Goal: Information Seeking & Learning: Find specific page/section

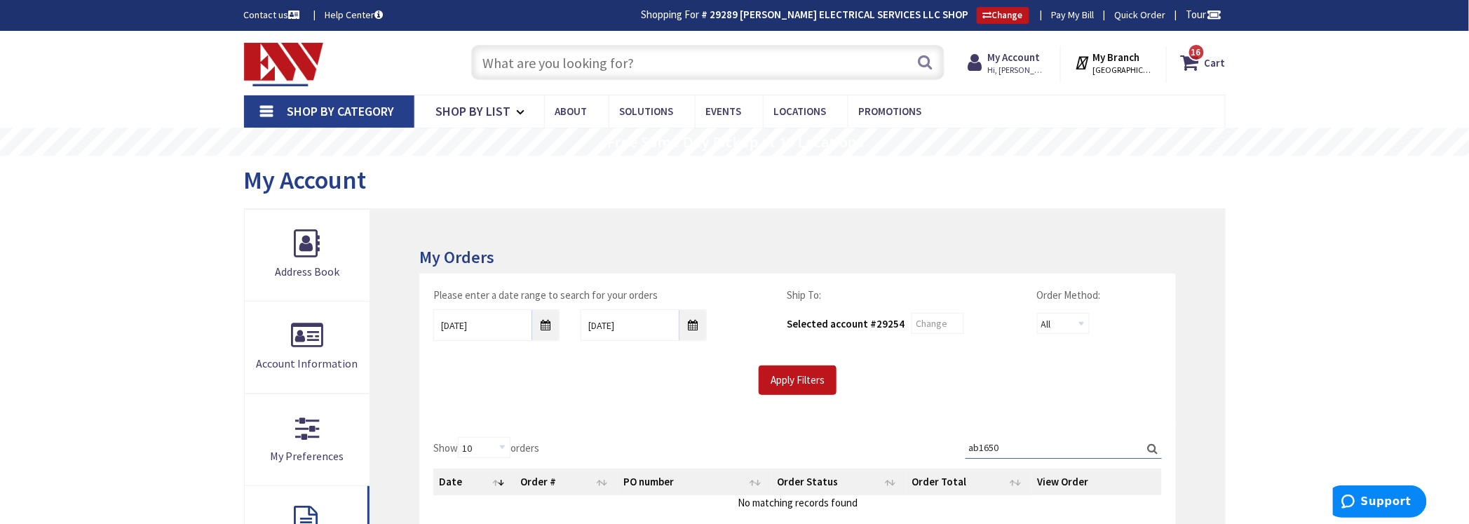
click at [800, 62] on input "text" at bounding box center [707, 62] width 473 height 35
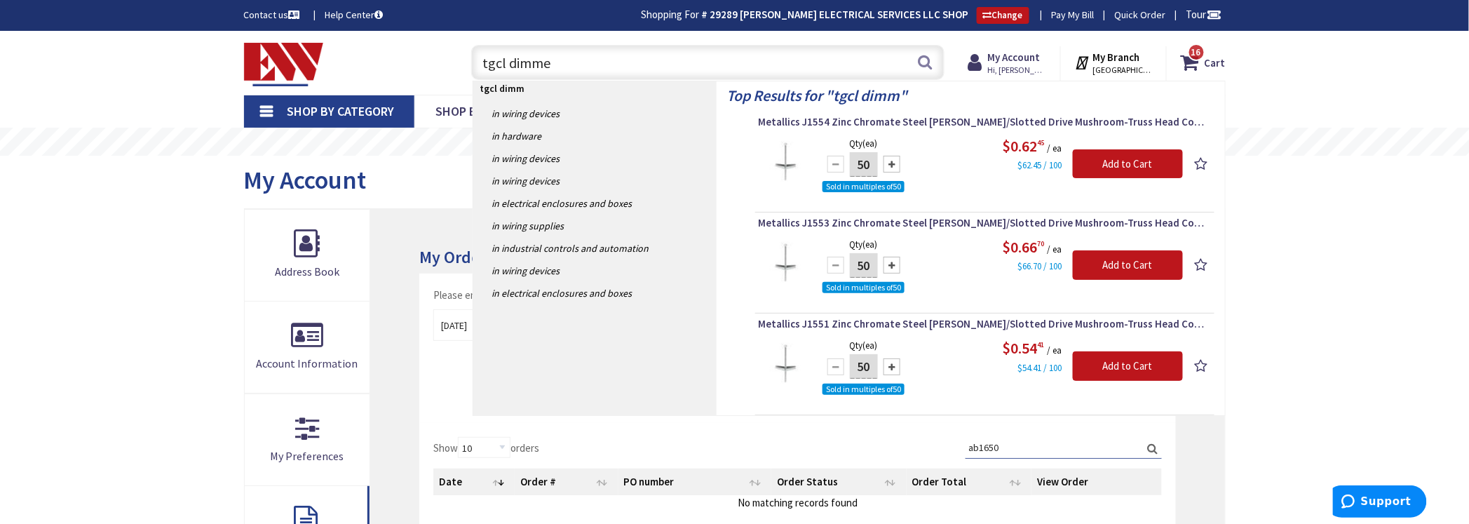
type input "tgcl dimmer"
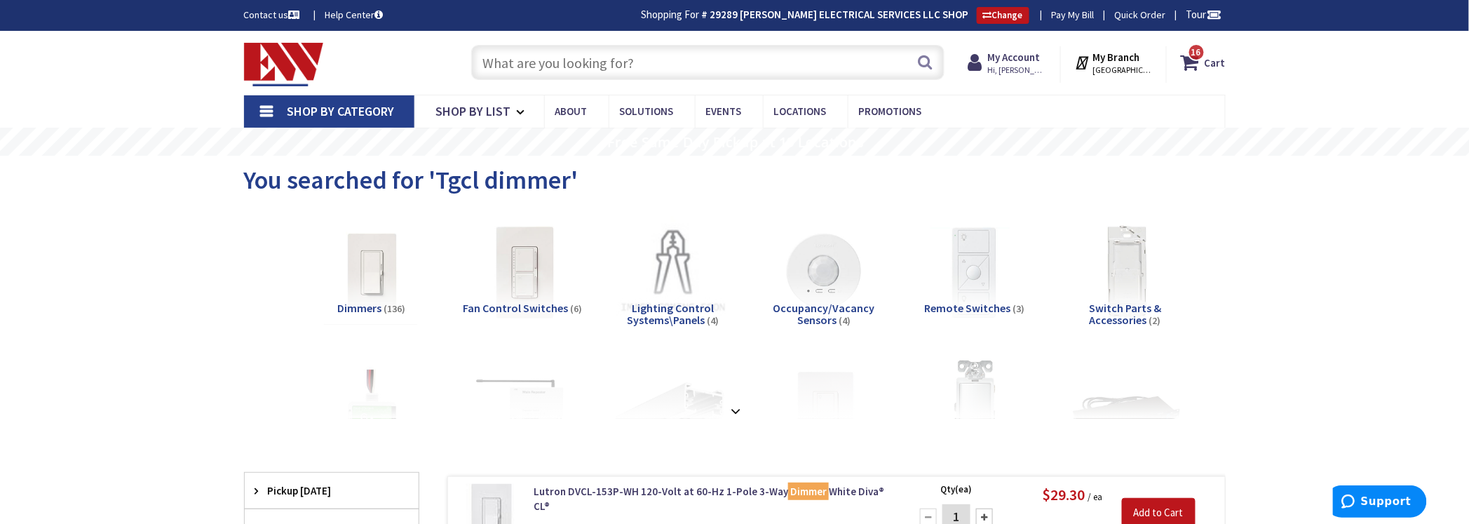
click at [581, 67] on input "text" at bounding box center [707, 62] width 473 height 35
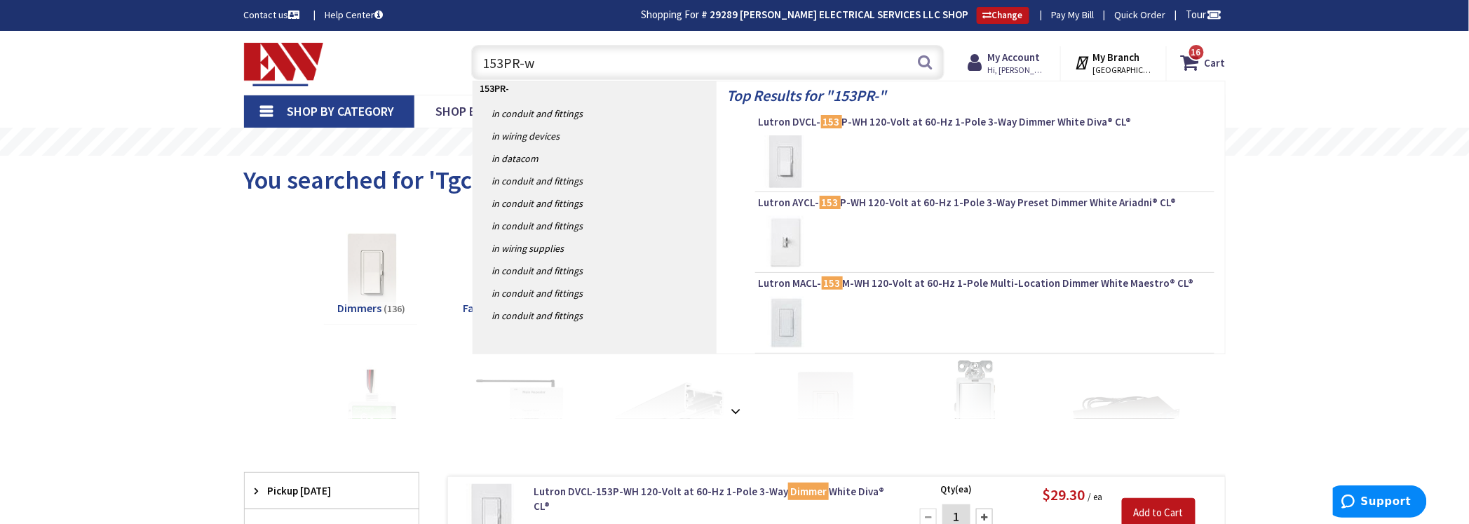
type input "153PR-wh"
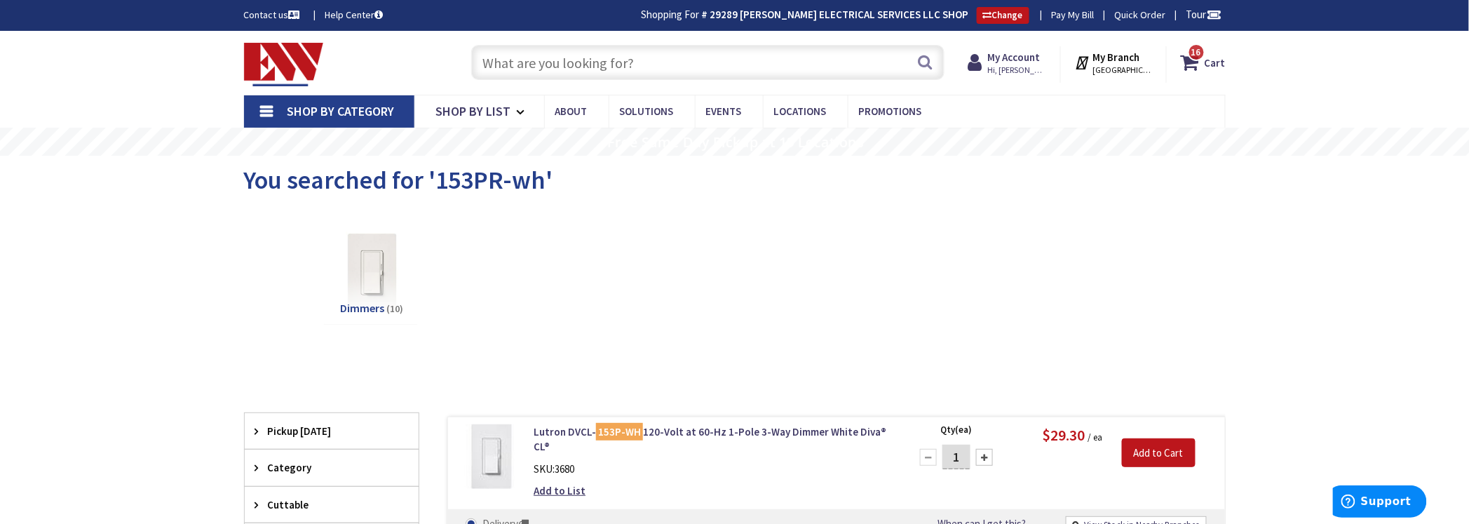
click at [587, 63] on input "text" at bounding box center [707, 62] width 473 height 35
type input "12-2 uf"
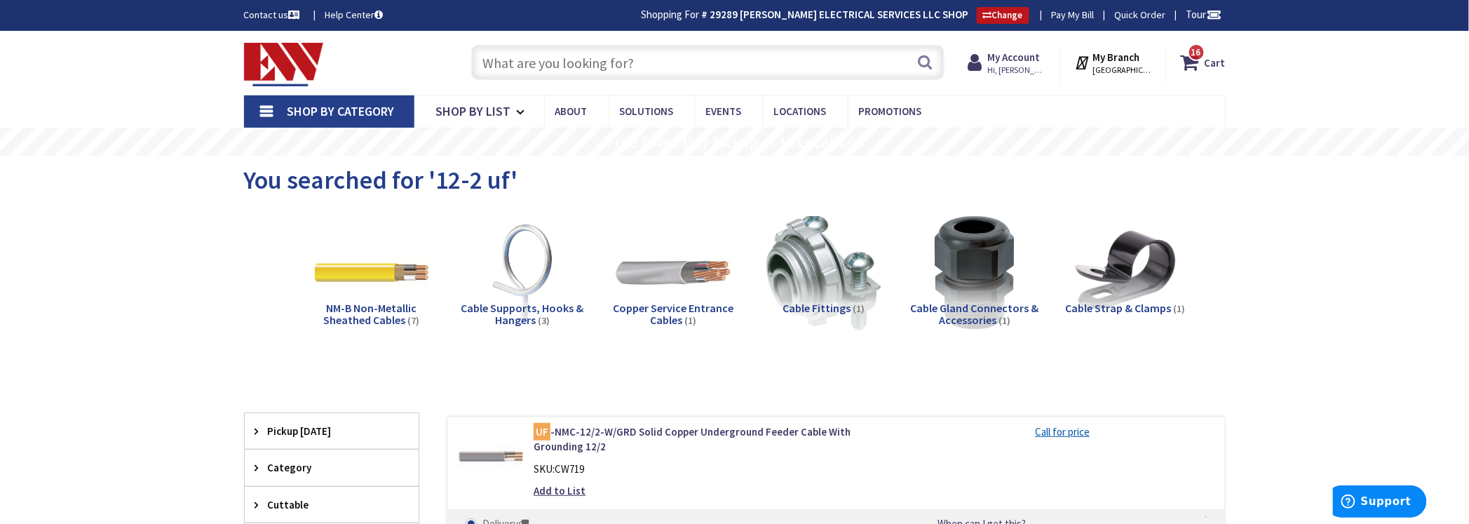
click at [770, 64] on input "text" at bounding box center [707, 62] width 473 height 35
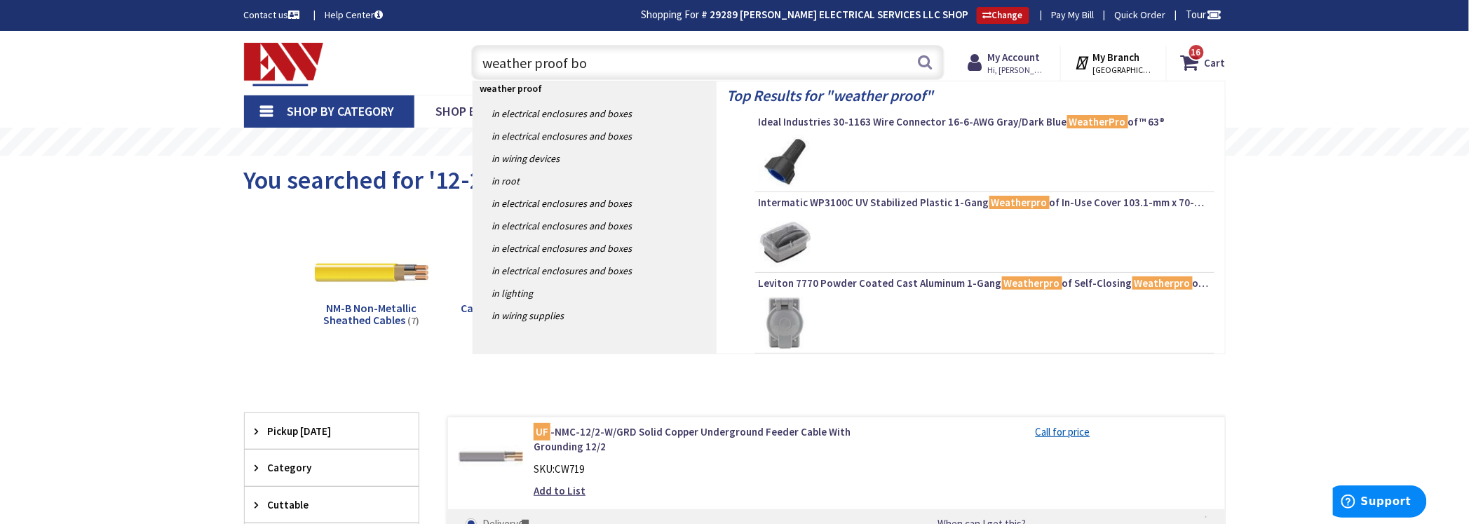
type input "weather proof box"
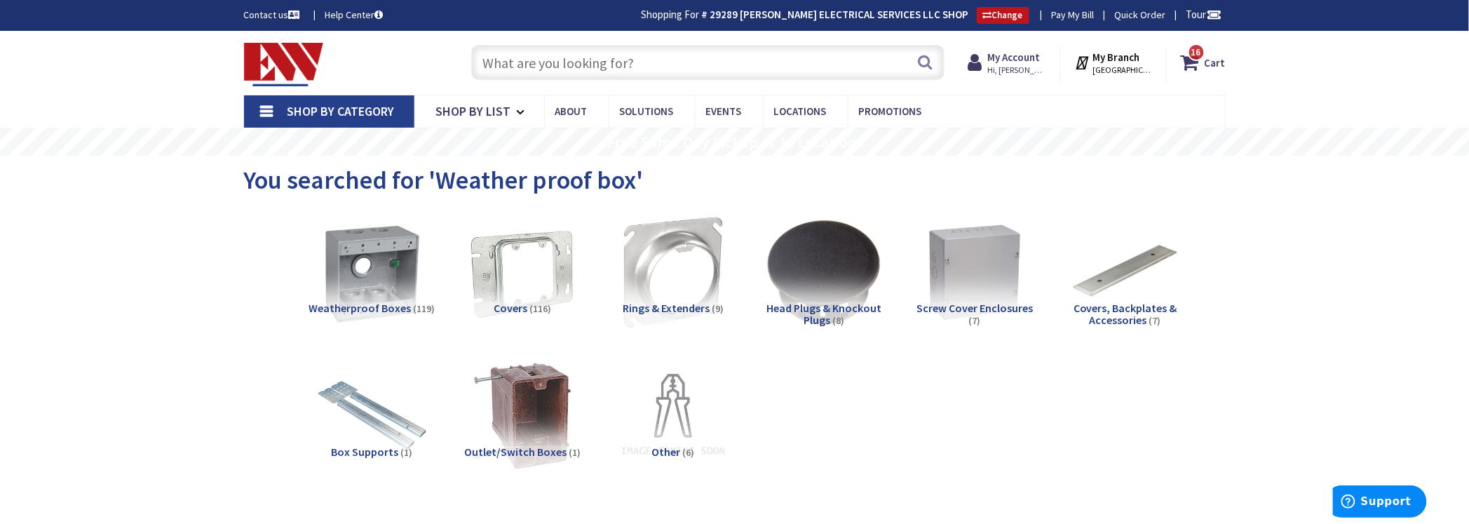
click at [639, 51] on input "text" at bounding box center [707, 62] width 473 height 35
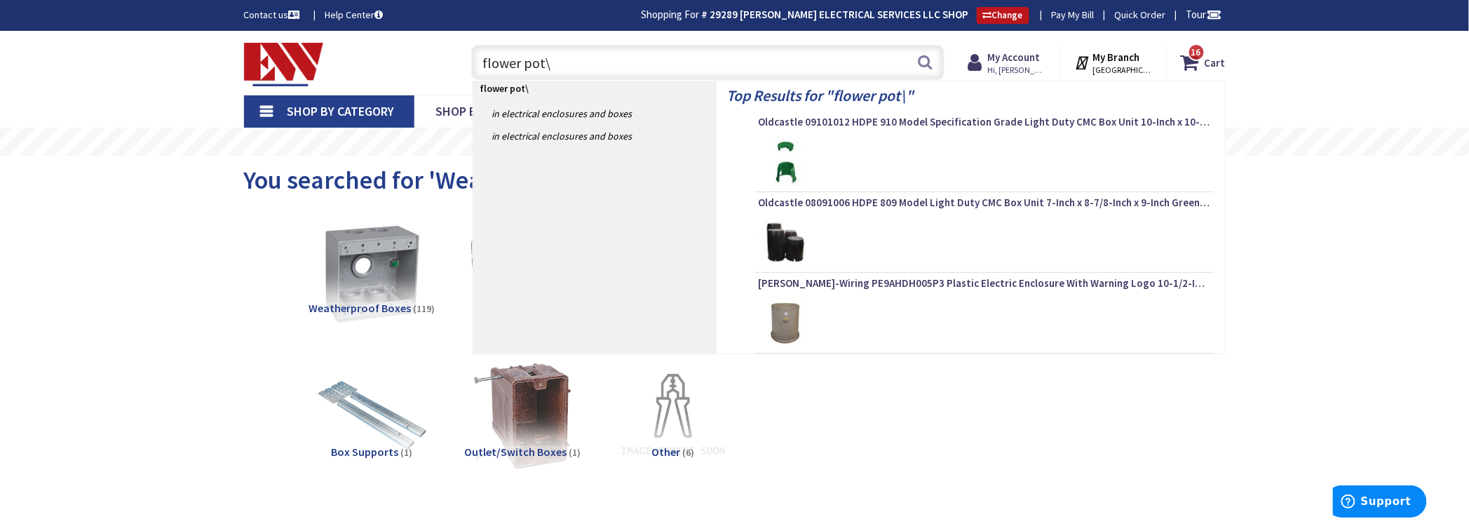
type input "flower pot"
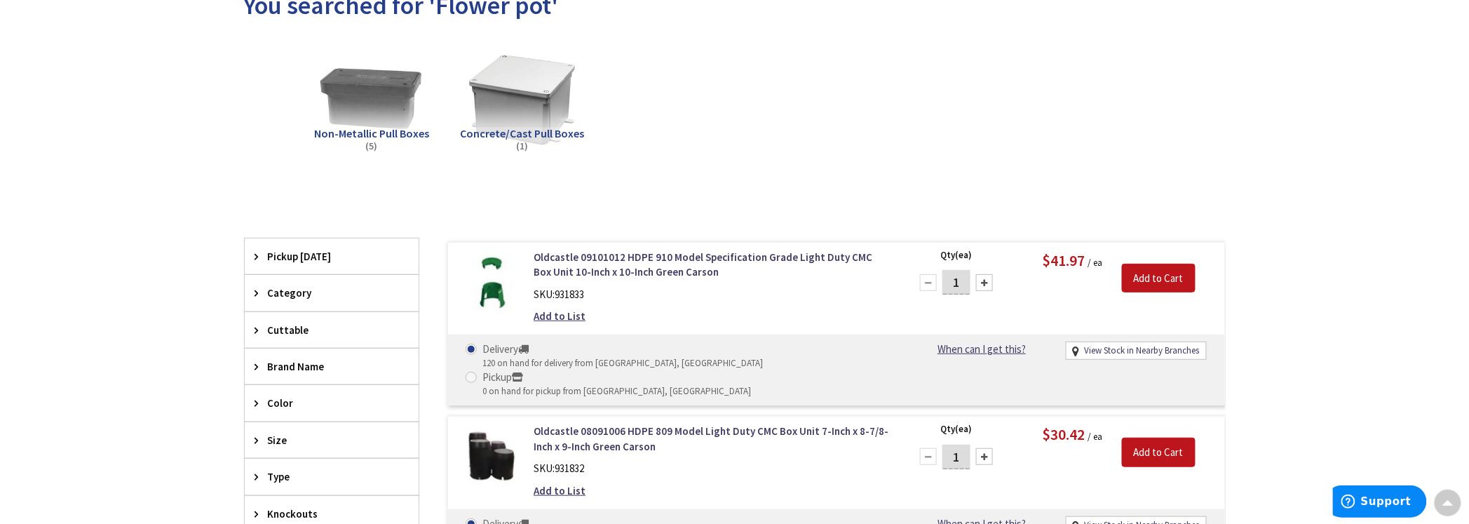
scroll to position [176, 0]
